Goal: Use online tool/utility: Utilize a website feature to perform a specific function

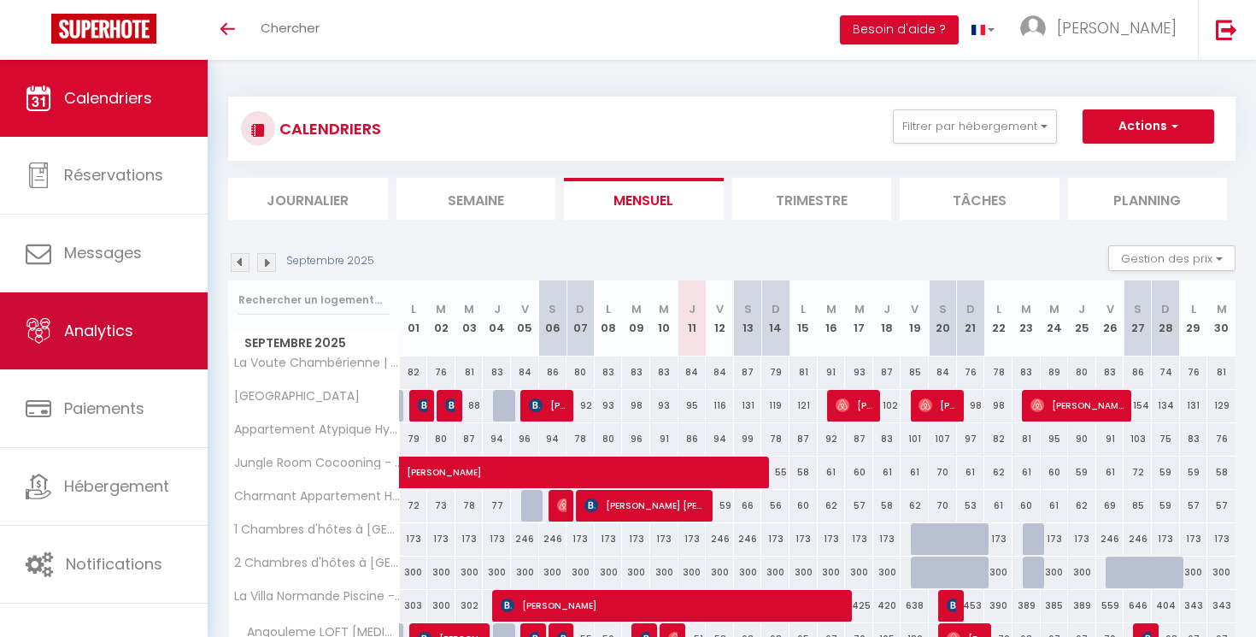
click at [171, 337] on link "Analytics" at bounding box center [104, 330] width 208 height 77
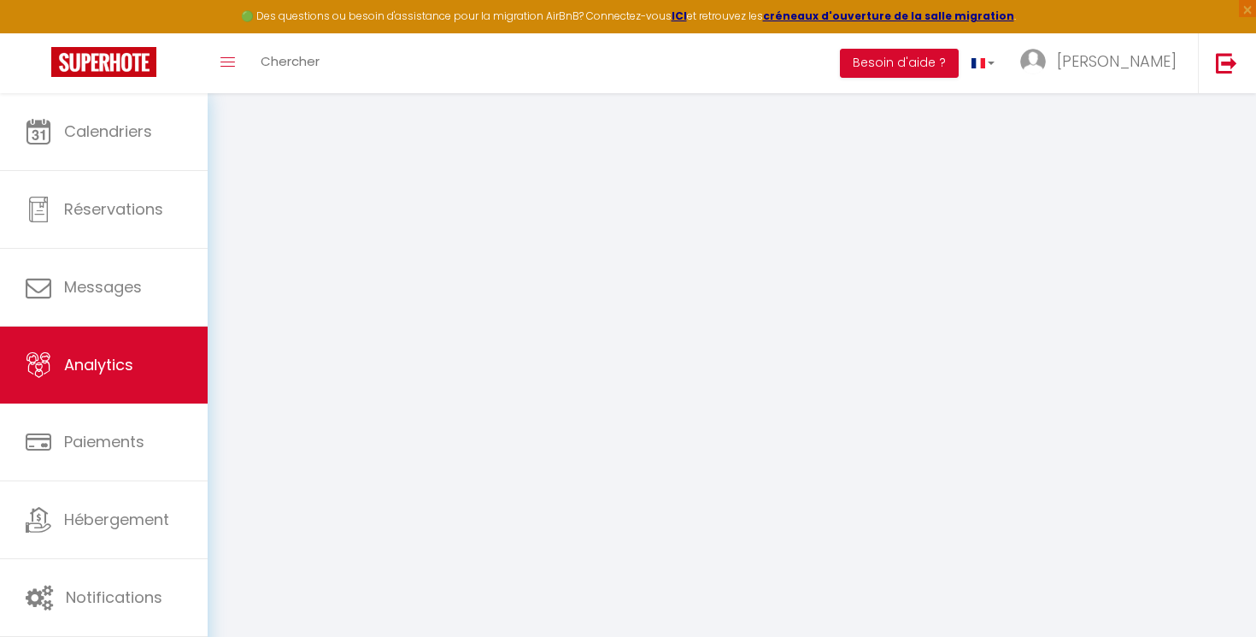
select select "2025"
select select "9"
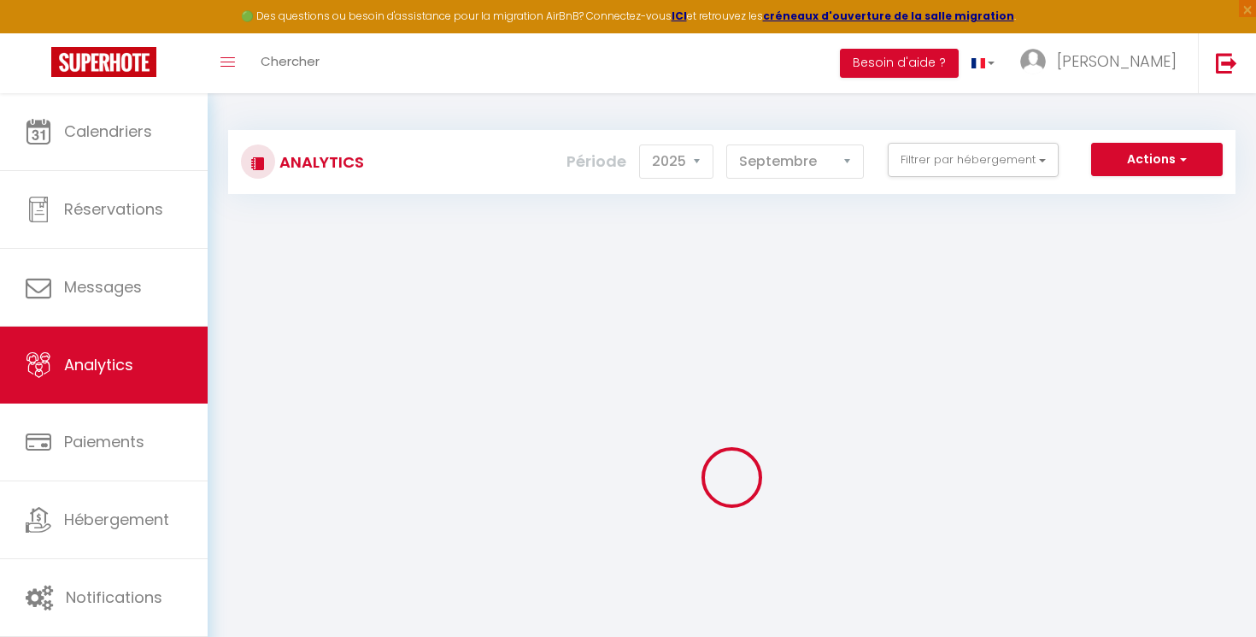
click at [1140, 139] on div "Analytics Actions Génération SuperConciergerie Génération SuperAnalyzer Générat…" at bounding box center [731, 162] width 1007 height 64
click at [1130, 161] on button "Actions" at bounding box center [1157, 160] width 132 height 34
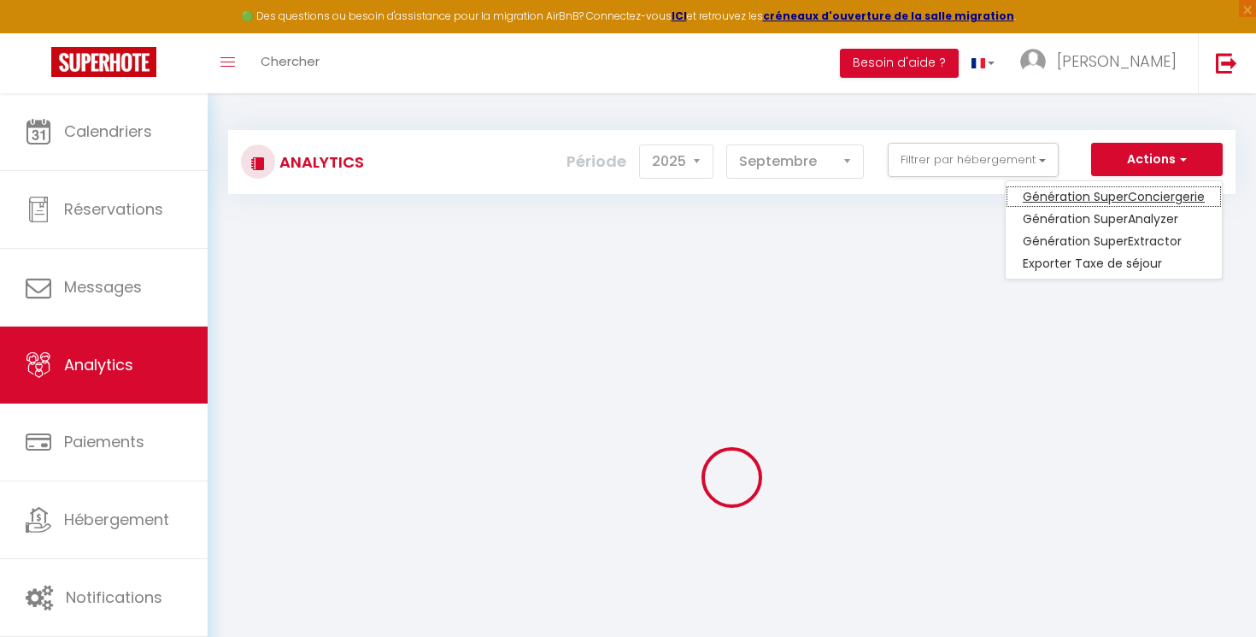
click at [1112, 208] on link "Génération SuperConciergerie" at bounding box center [1114, 196] width 216 height 22
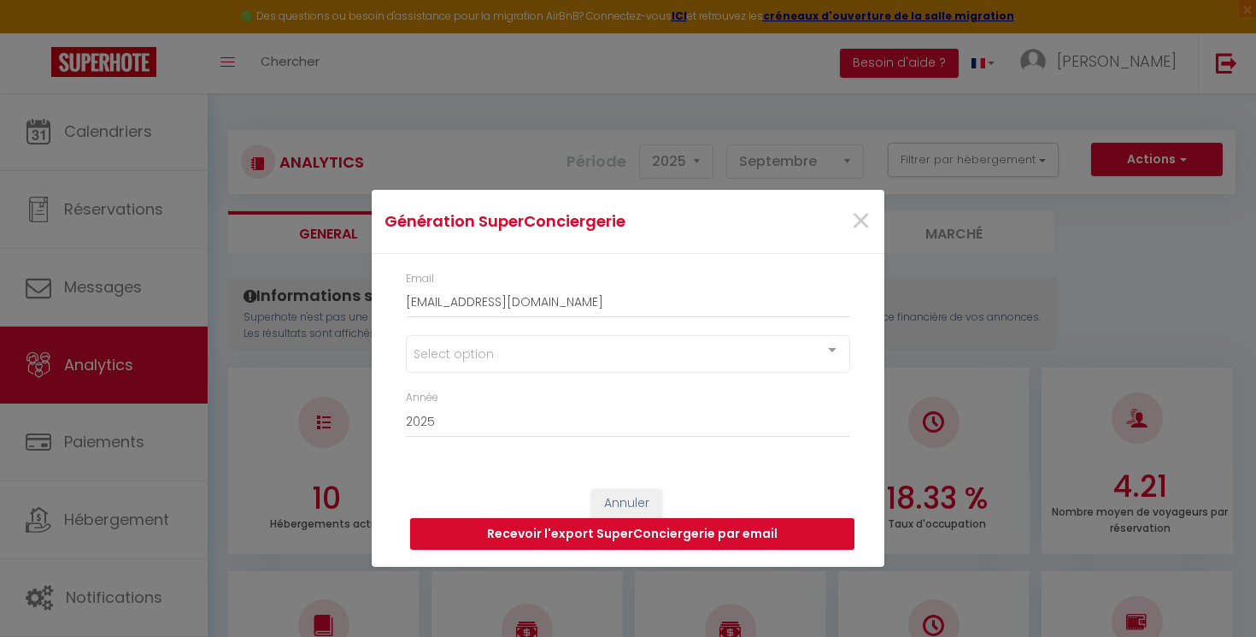
click at [878, 223] on div "×" at bounding box center [798, 221] width 170 height 38
click at [862, 223] on span "×" at bounding box center [860, 221] width 21 height 51
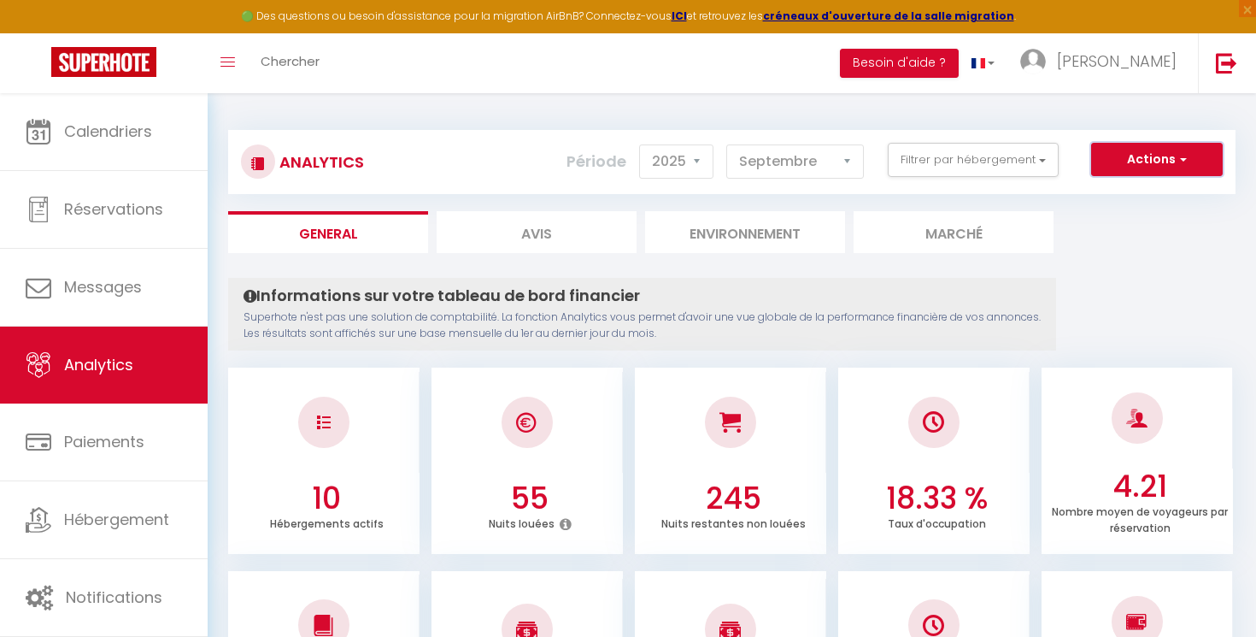
click at [1108, 173] on button "Actions" at bounding box center [1157, 160] width 132 height 34
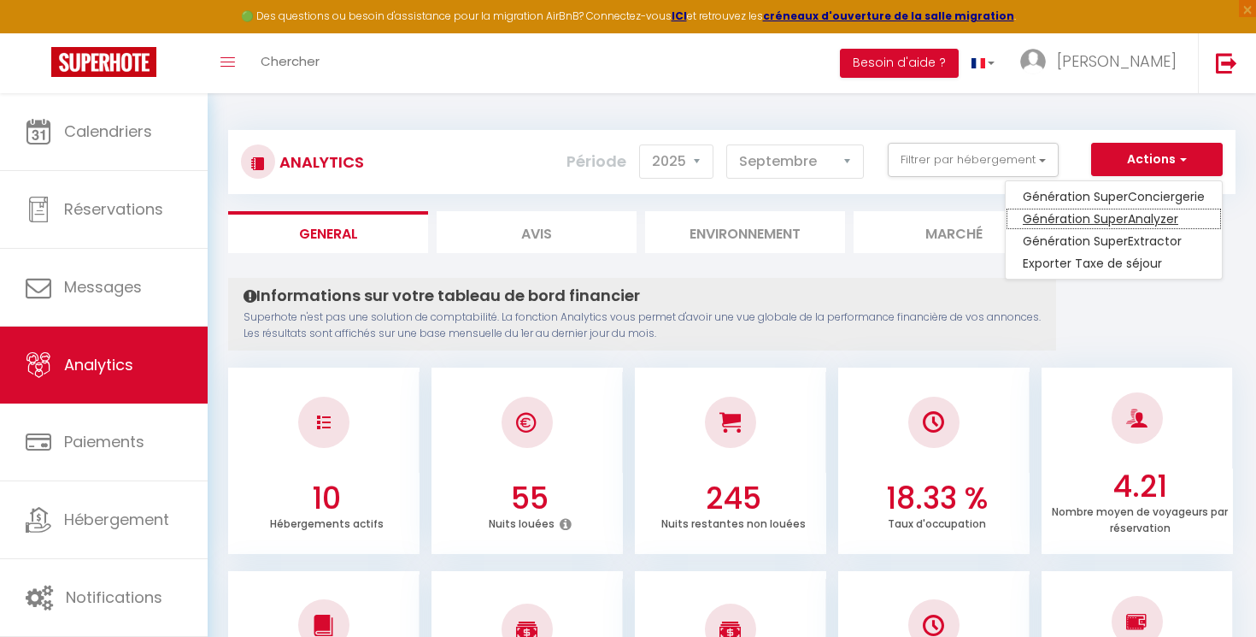
click at [1107, 214] on link "Génération SuperAnalyzer" at bounding box center [1114, 219] width 216 height 22
type input "[EMAIL_ADDRESS][DOMAIN_NAME]"
select select
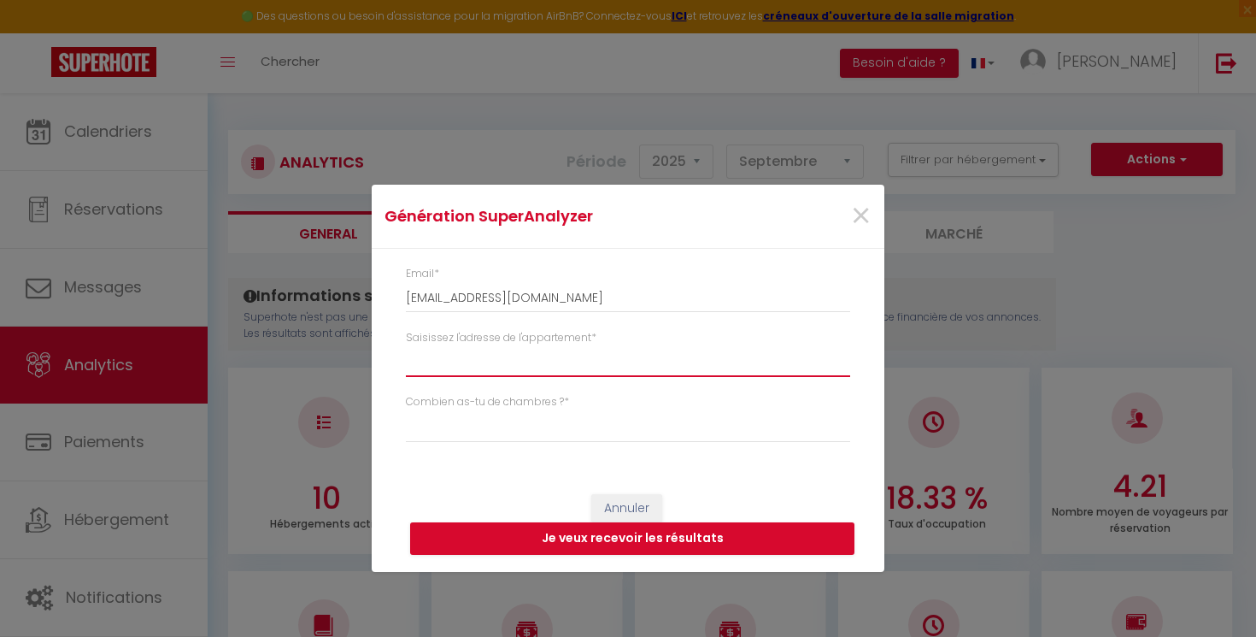
click at [577, 349] on input "Saisissez l'adresse de l'appartement *" at bounding box center [628, 361] width 444 height 31
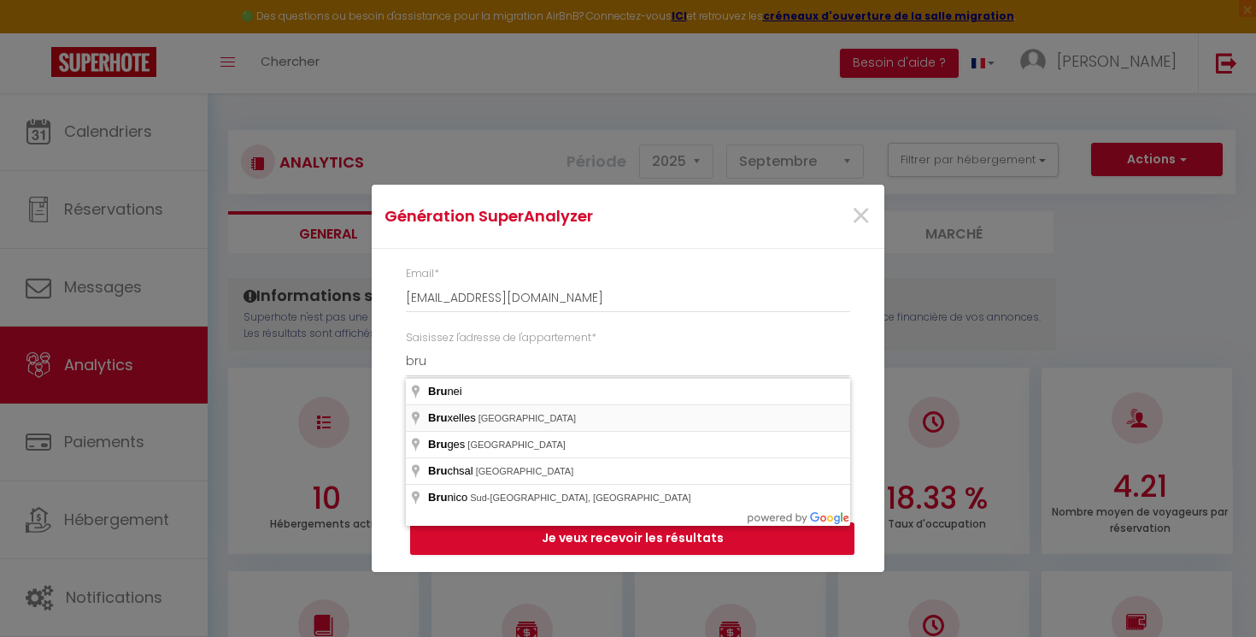
type input "[GEOGRAPHIC_DATA], [GEOGRAPHIC_DATA]"
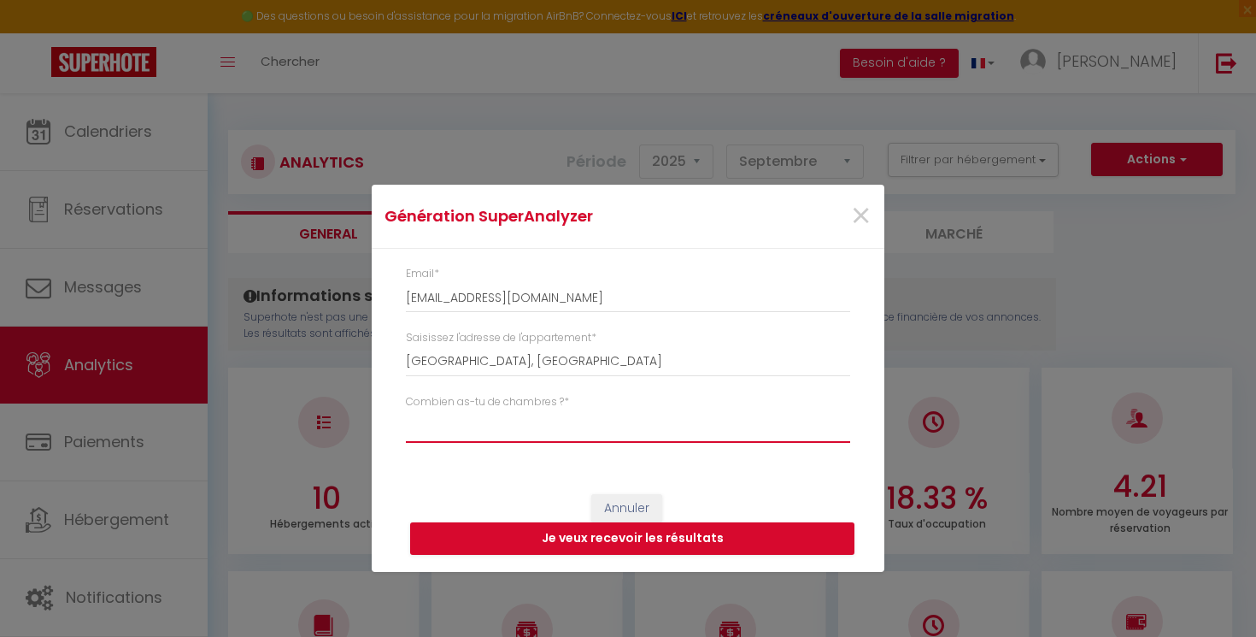
click at [406, 410] on select "Studio 1 chambre 2 chambres 3 chambres 4 chambres +" at bounding box center [628, 426] width 444 height 32
select select "[MEDICAL_DATA]"
click option "2 chambres" at bounding box center [0, 0] width 0 height 0
click at [507, 516] on div "Annuler Je veux recevoir les résultats" at bounding box center [628, 524] width 513 height 95
click at [507, 525] on button "Je veux recevoir les résultats" at bounding box center [632, 538] width 444 height 32
